Goal: Information Seeking & Learning: Find specific fact

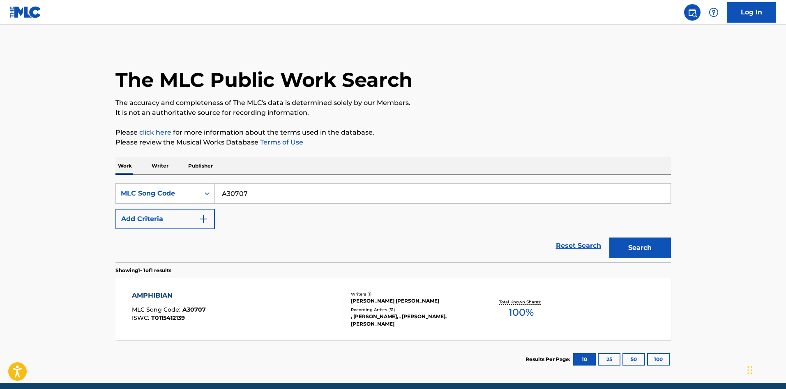
click at [380, 311] on div "Recording Artists ( 51 )" at bounding box center [413, 309] width 124 height 6
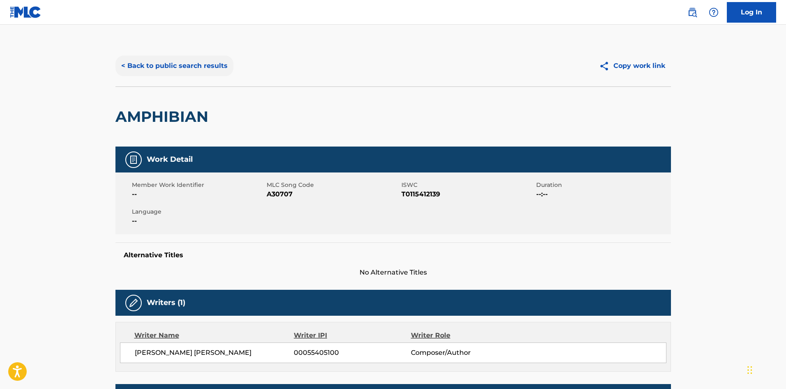
click at [159, 61] on button "< Back to public search results" at bounding box center [175, 66] width 118 height 21
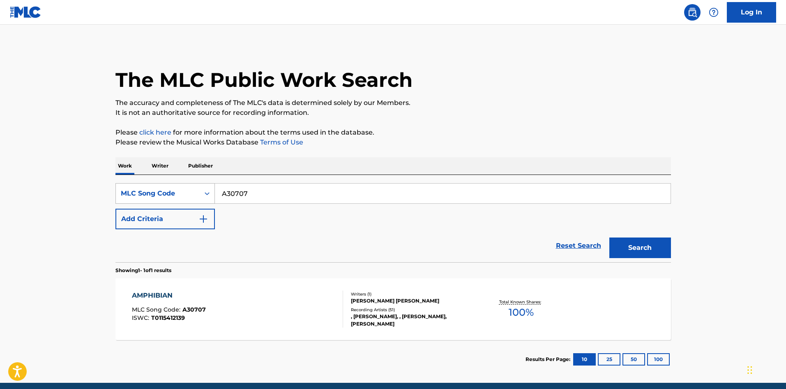
drag, startPoint x: 243, startPoint y: 197, endPoint x: 197, endPoint y: 201, distance: 45.4
click at [197, 201] on div "SearchWithCriteria8e878f60-49a7-4bd6-88ba-8ffa2392ec21 MLC Song Code A30707" at bounding box center [394, 193] width 556 height 21
drag, startPoint x: 273, startPoint y: 202, endPoint x: 184, endPoint y: 188, distance: 90.3
click at [171, 194] on div "SearchWithCriteria8e878f60-49a7-4bd6-88ba-8ffa2392ec21 MLC Song Code A30707" at bounding box center [394, 193] width 556 height 21
paste input "6681I"
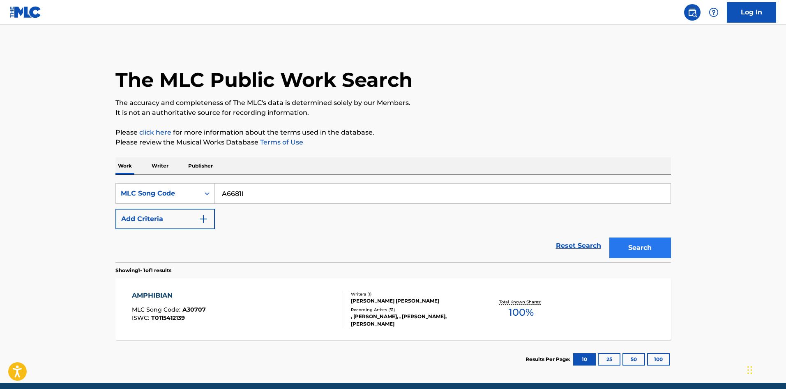
type input "A6681I"
click at [635, 248] on button "Search" at bounding box center [641, 247] width 62 height 21
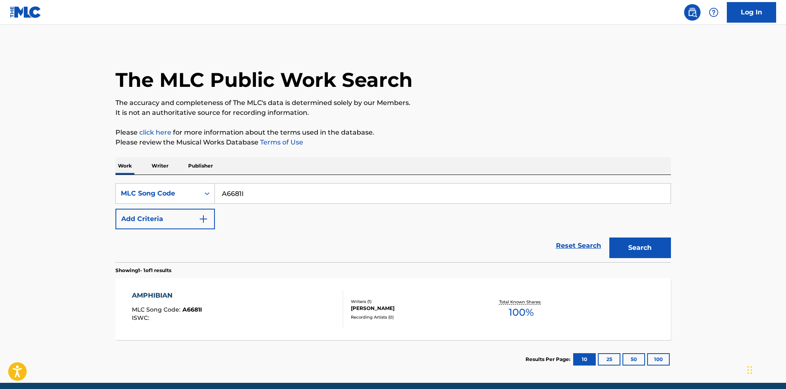
click at [402, 312] on div "Writers ( 1 ) [PERSON_NAME] Recording Artists ( 0 )" at bounding box center [409, 309] width 132 height 22
